Goal: Task Accomplishment & Management: Manage account settings

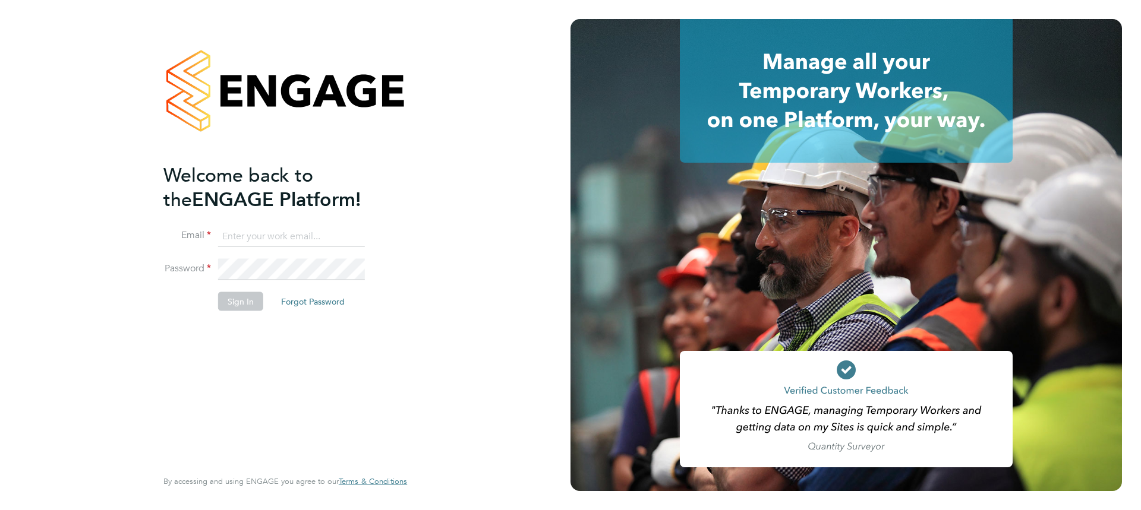
type input "[EMAIL_ADDRESS][PERSON_NAME][DOMAIN_NAME]"
click at [244, 234] on input "[EMAIL_ADDRESS][PERSON_NAME][DOMAIN_NAME]" at bounding box center [291, 236] width 147 height 21
click at [238, 301] on button "Sign In" at bounding box center [240, 301] width 45 height 19
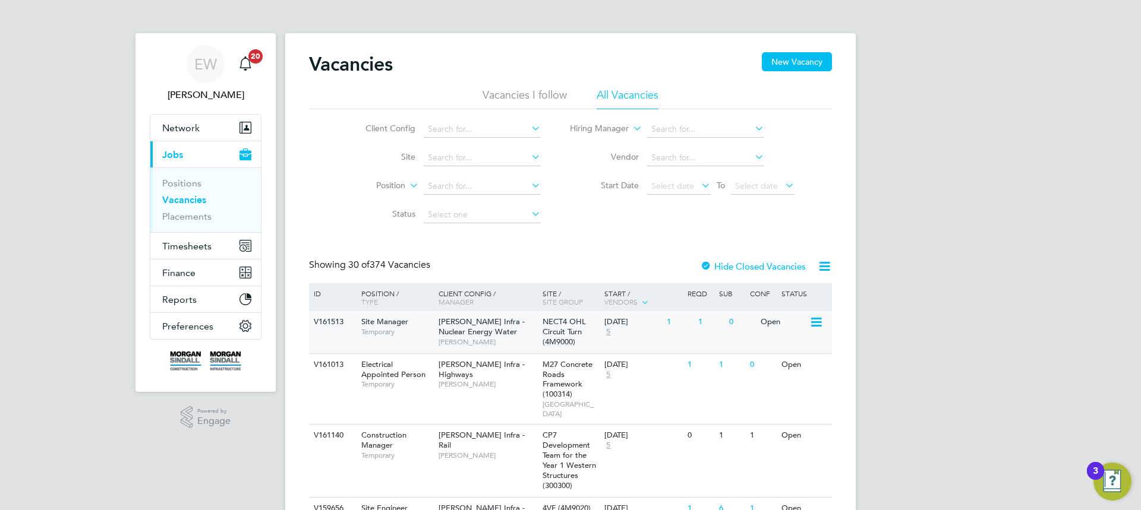
click at [478, 322] on span "Morgan Sindall Infra - Nuclear Energy Water" at bounding box center [481, 327] width 86 height 20
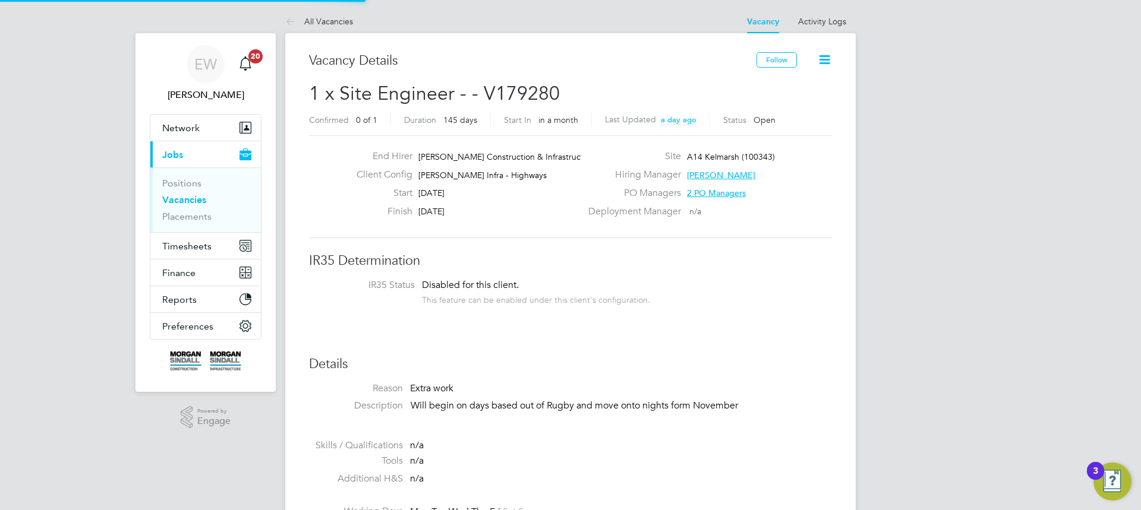
scroll to position [6, 6]
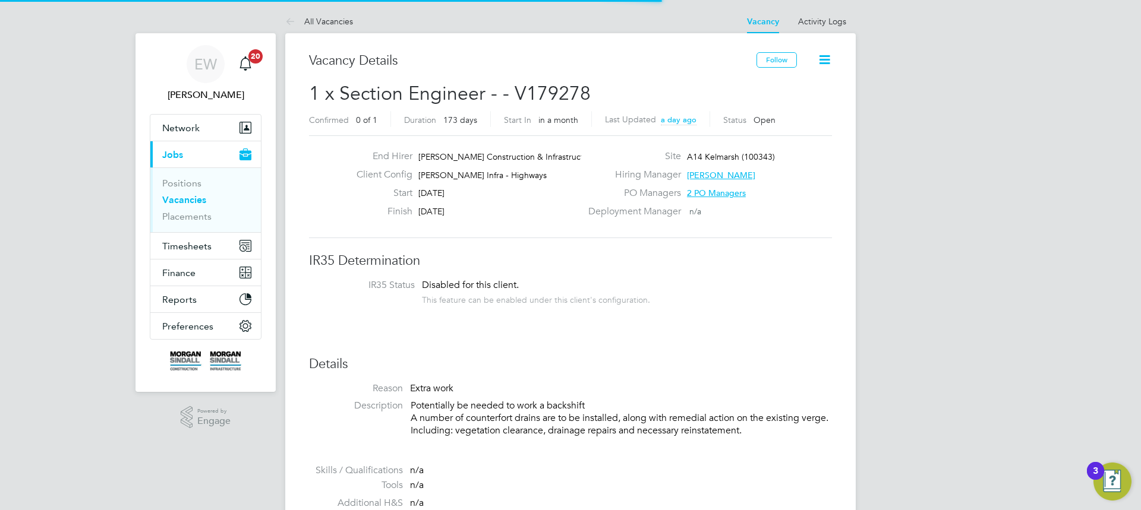
scroll to position [20, 103]
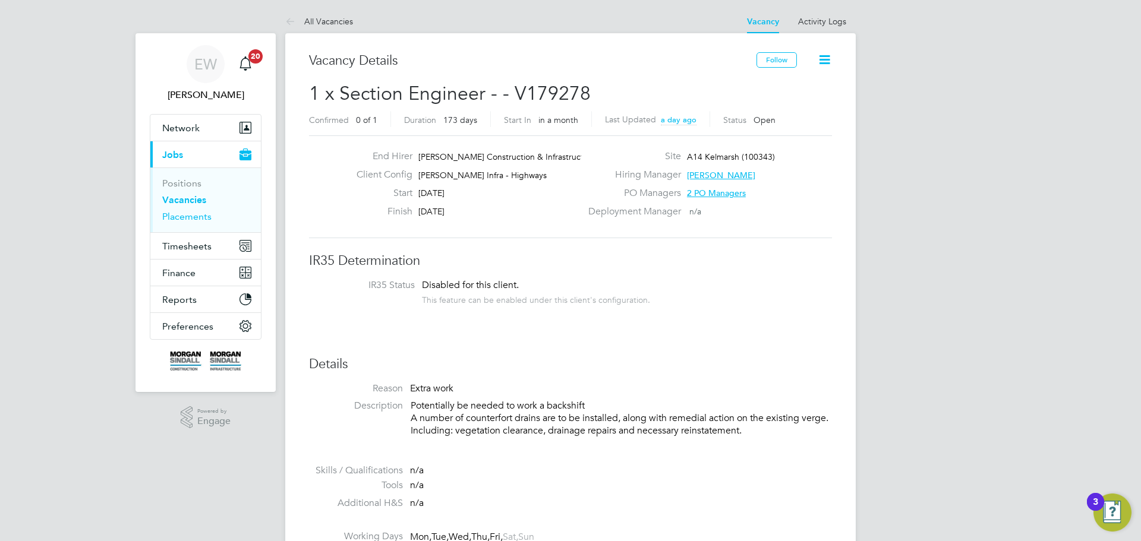
click at [195, 217] on link "Placements" at bounding box center [186, 216] width 49 height 11
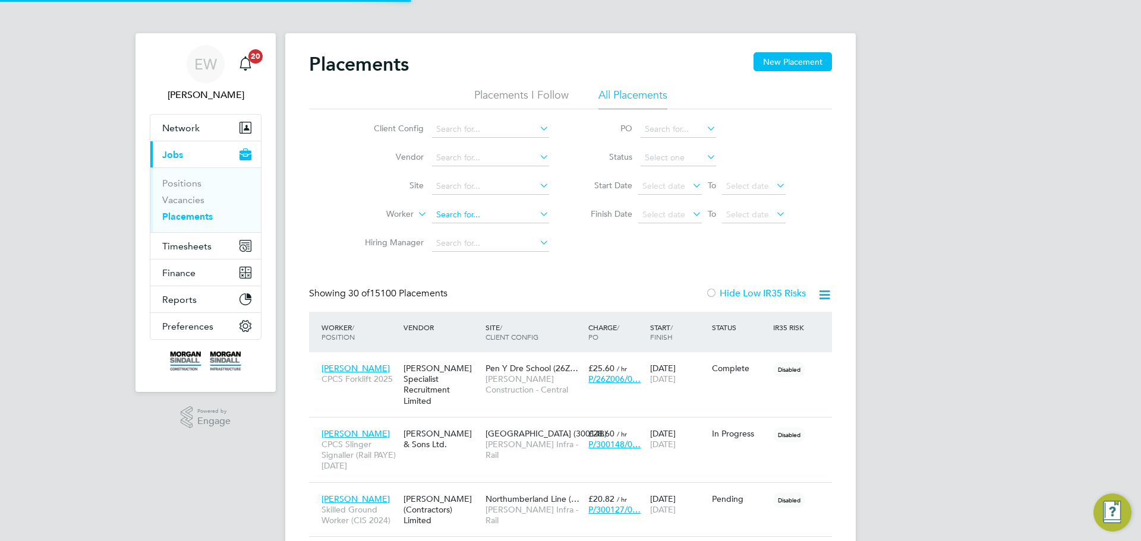
click at [493, 215] on input at bounding box center [490, 215] width 117 height 17
click at [446, 216] on input at bounding box center [490, 215] width 117 height 17
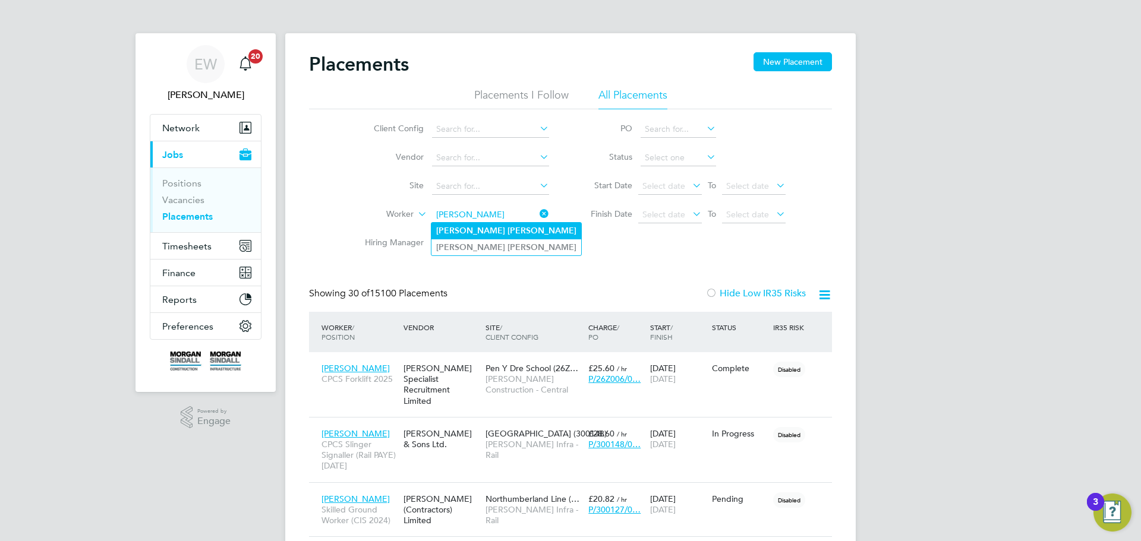
click at [507, 229] on b "Gordon" at bounding box center [541, 231] width 69 height 10
type input "Ryan Gordon"
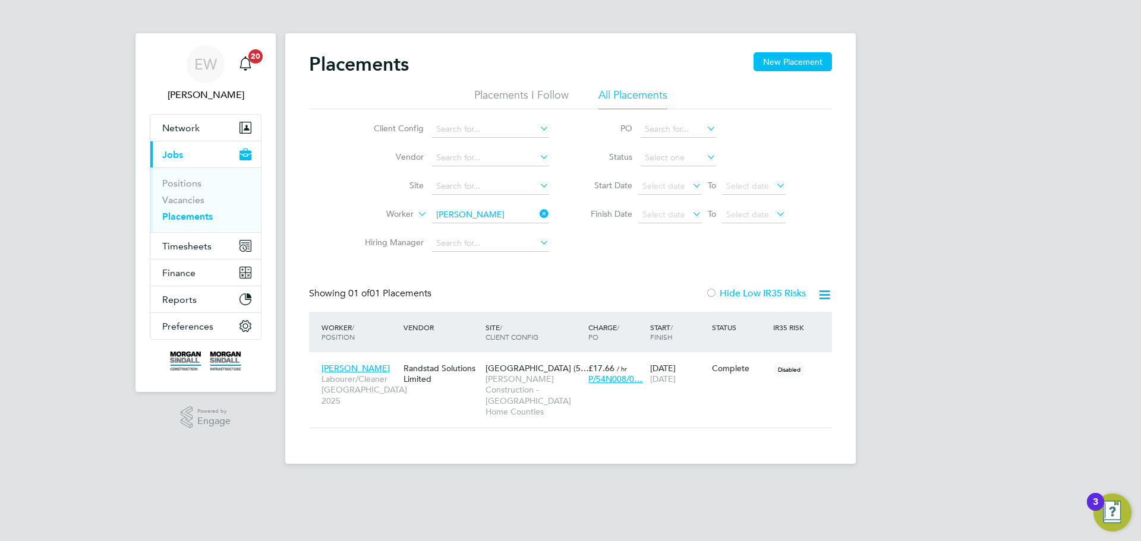
click at [491, 218] on input "Ryan Gordon" at bounding box center [490, 215] width 117 height 17
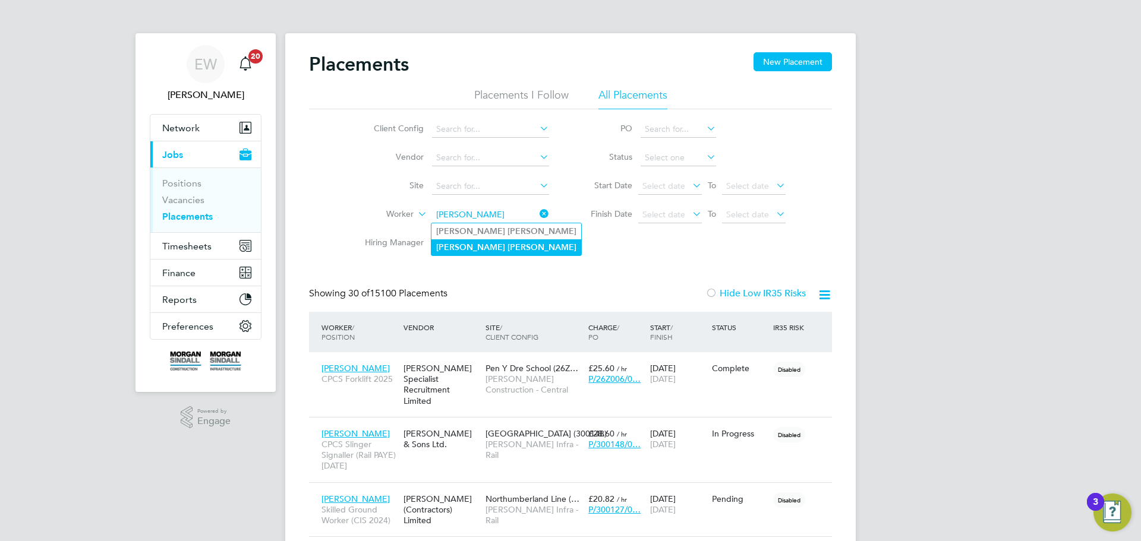
click at [474, 251] on li "Ryan Gordon" at bounding box center [506, 247] width 150 height 16
type input "Ryan Gordon"
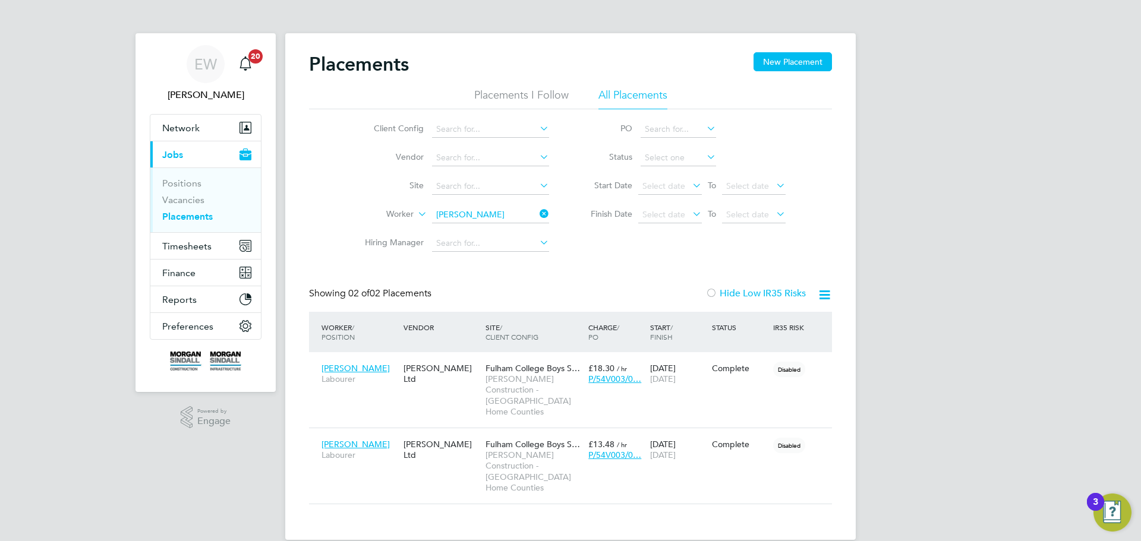
click at [537, 213] on icon at bounding box center [537, 214] width 0 height 17
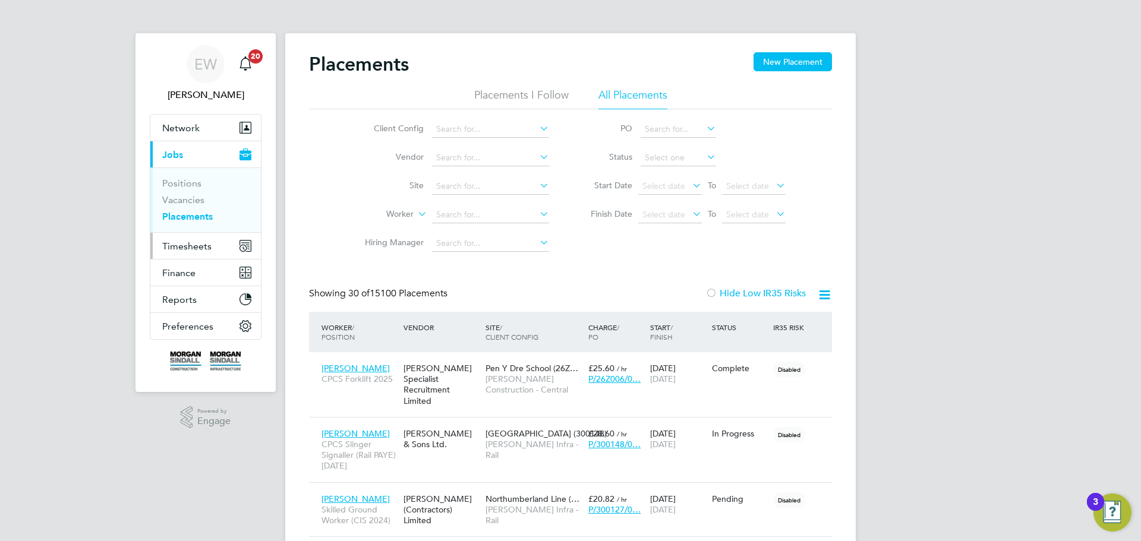
click at [188, 246] on span "Timesheets" at bounding box center [186, 246] width 49 height 11
click at [455, 215] on input at bounding box center [490, 215] width 117 height 17
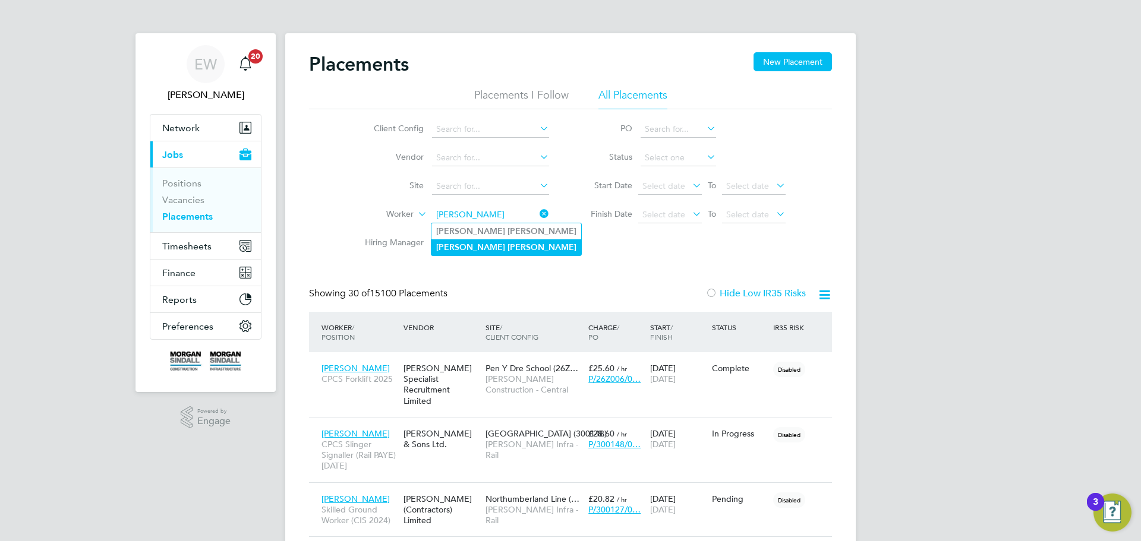
click at [507, 249] on b "Gordon" at bounding box center [541, 247] width 69 height 10
type input "Ryan Gordon"
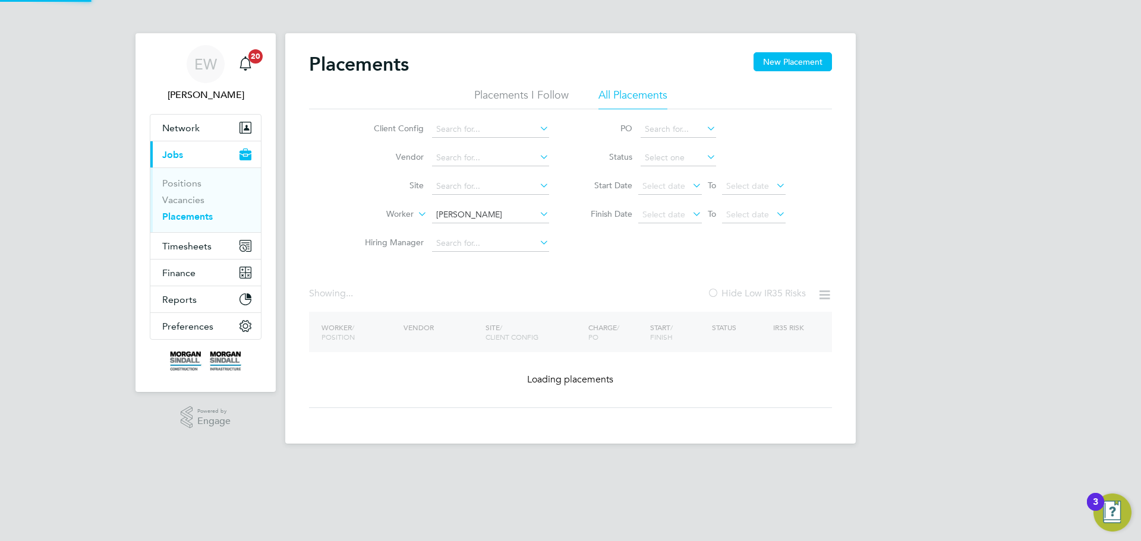
click at [513, 211] on input "Ryan Gordon" at bounding box center [490, 215] width 117 height 17
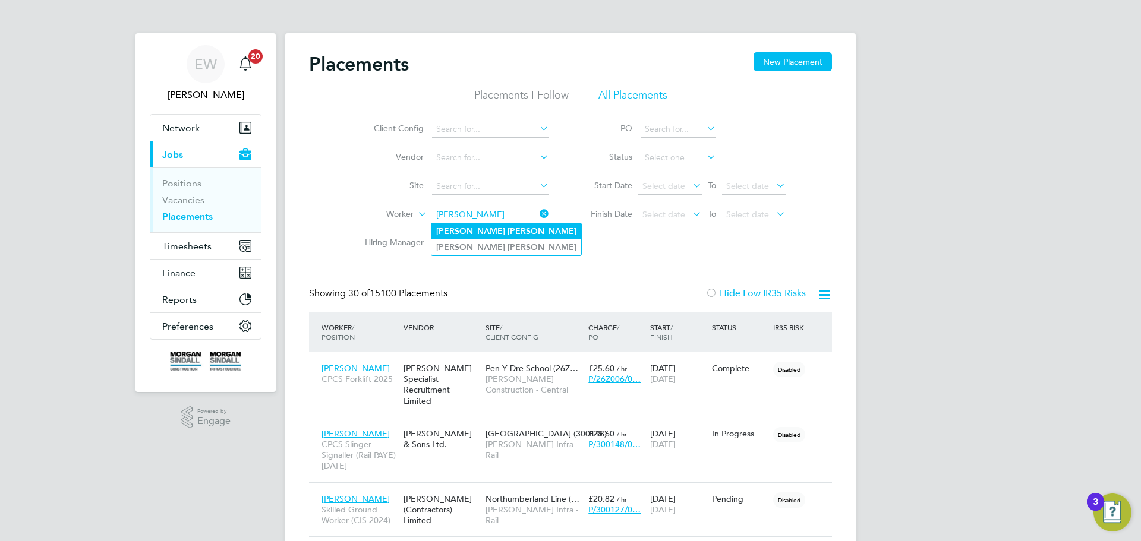
click at [507, 229] on b "Gordon" at bounding box center [541, 231] width 69 height 10
type input "Ryan Gordon"
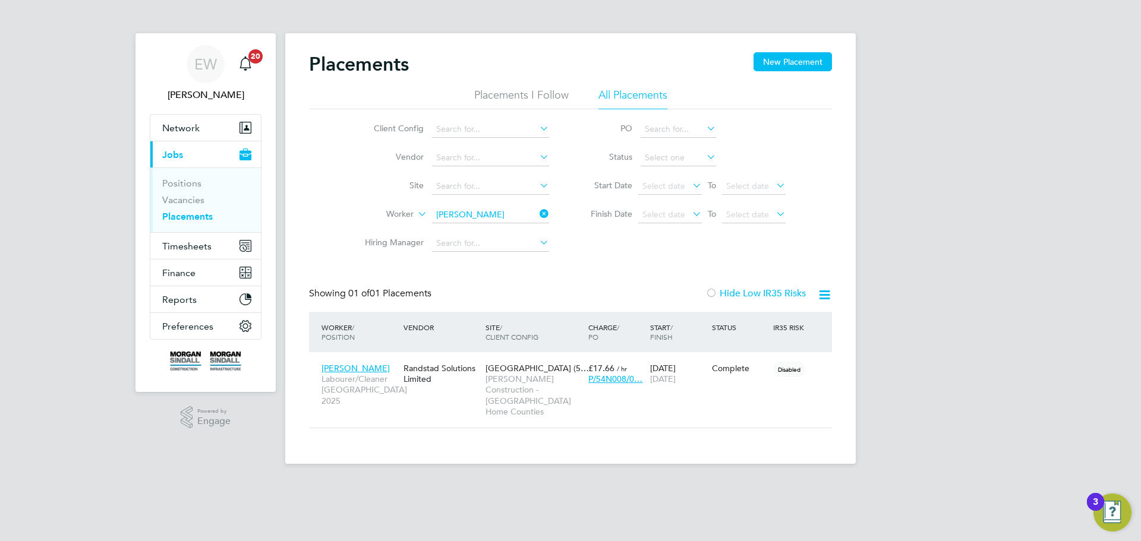
click at [537, 214] on icon at bounding box center [537, 214] width 0 height 17
